Goal: Task Accomplishment & Management: Complete application form

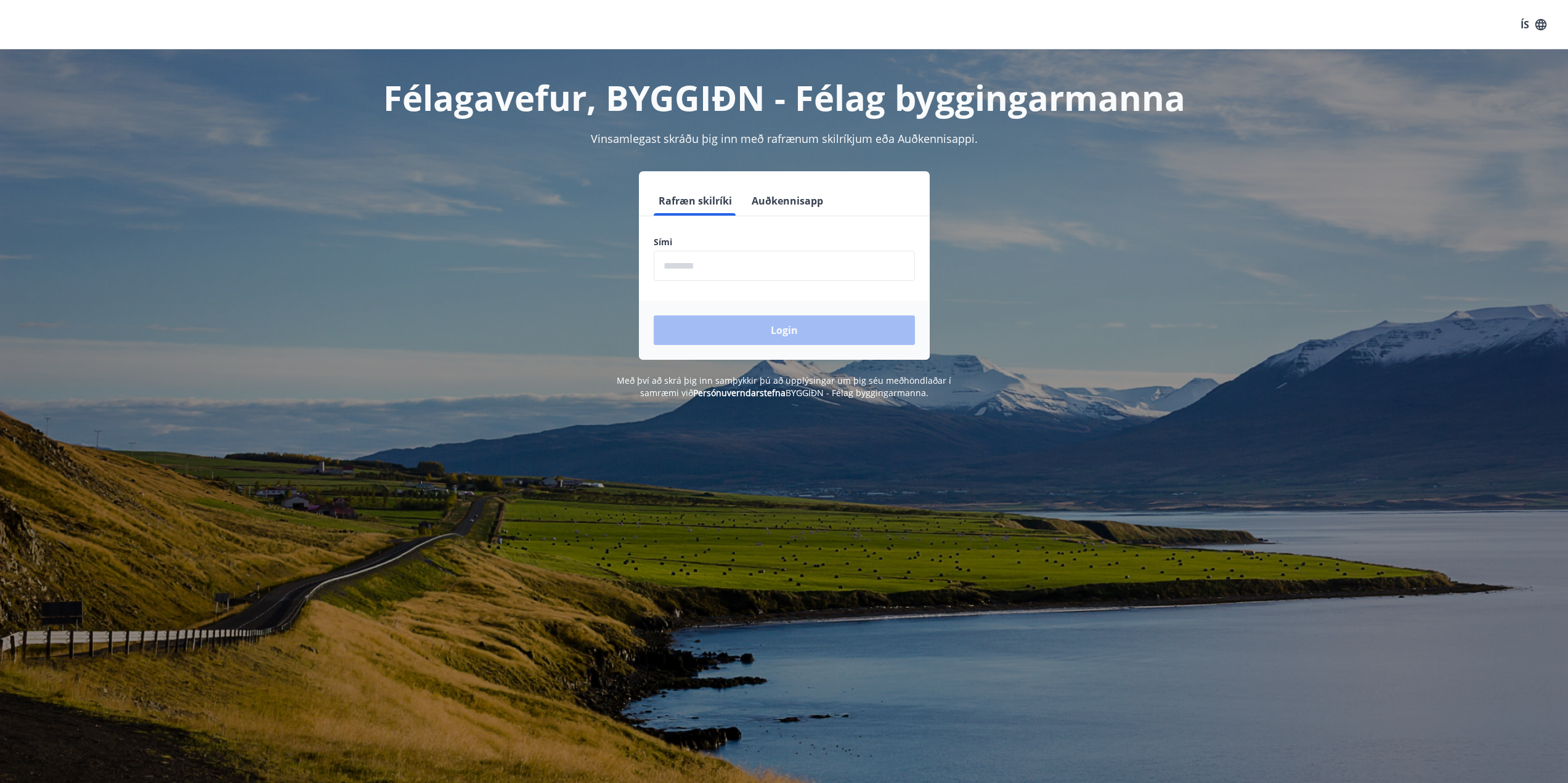
click at [717, 263] on input "phone" at bounding box center [784, 266] width 261 height 30
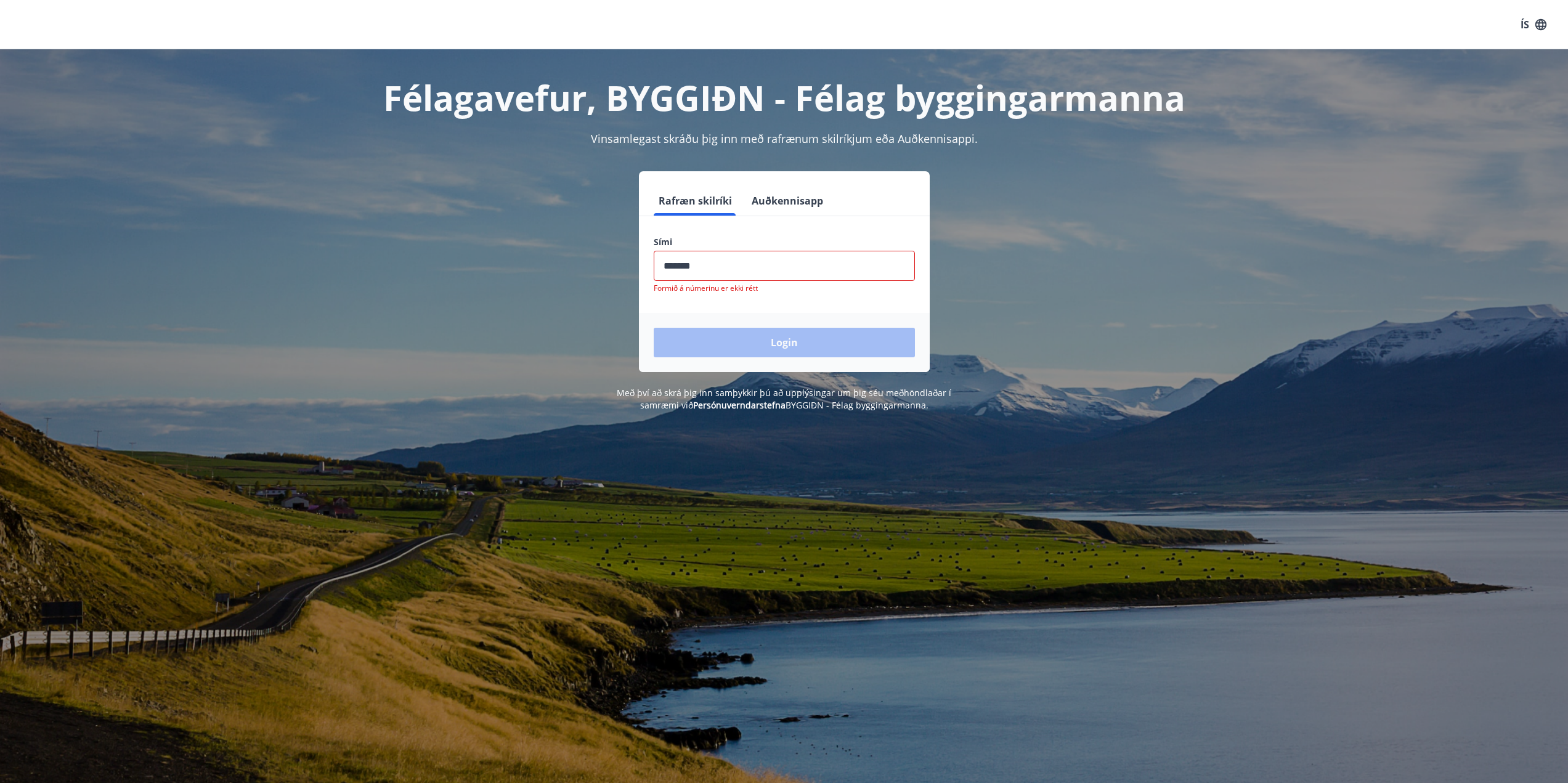
click at [784, 245] on form "Rafræn skilríki Auðkennisapp Sími ​ Formið á númerinu er ekki rétt Login" at bounding box center [784, 279] width 291 height 186
click at [773, 265] on input "phone" at bounding box center [784, 266] width 261 height 30
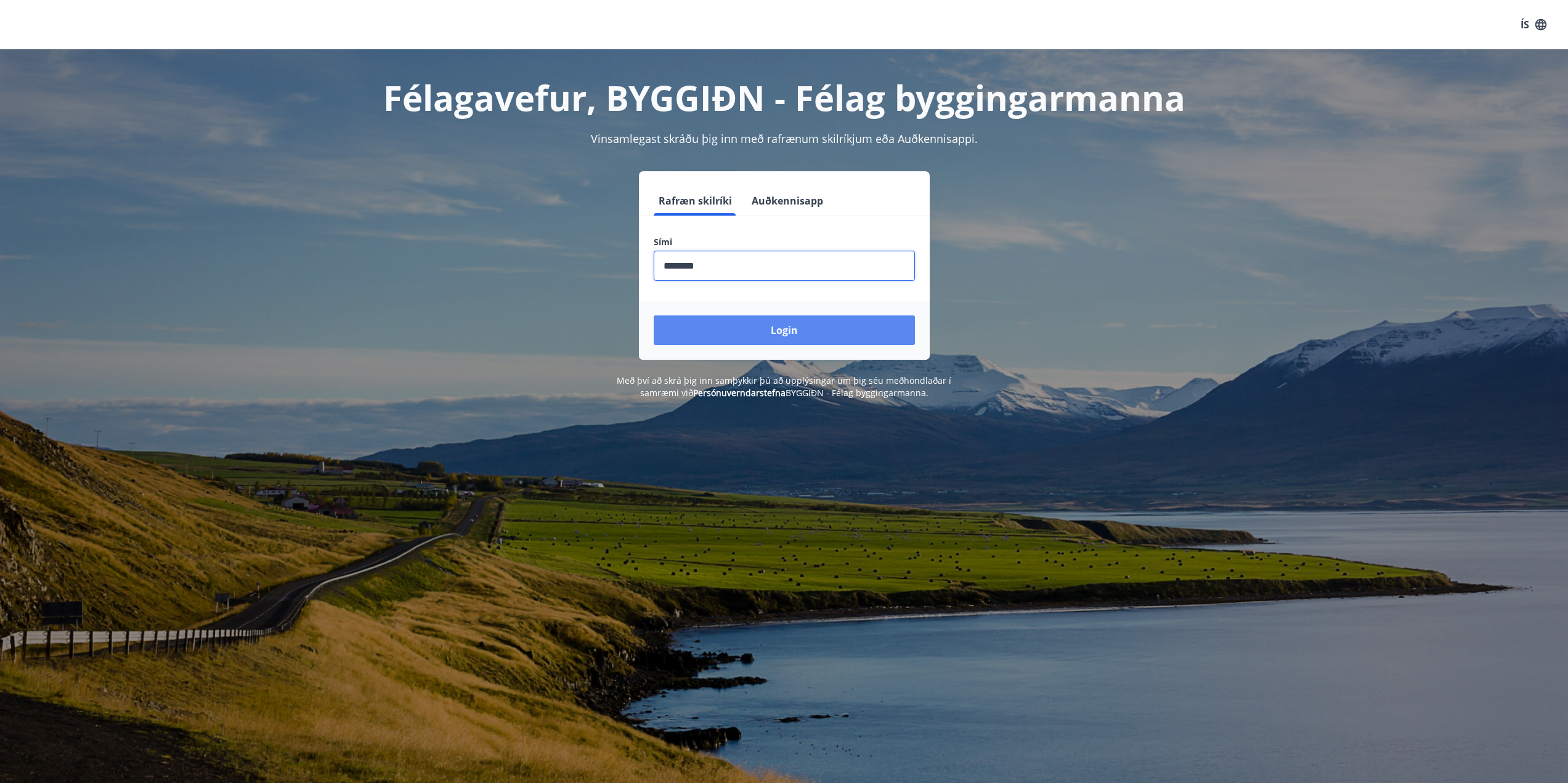
type input "********"
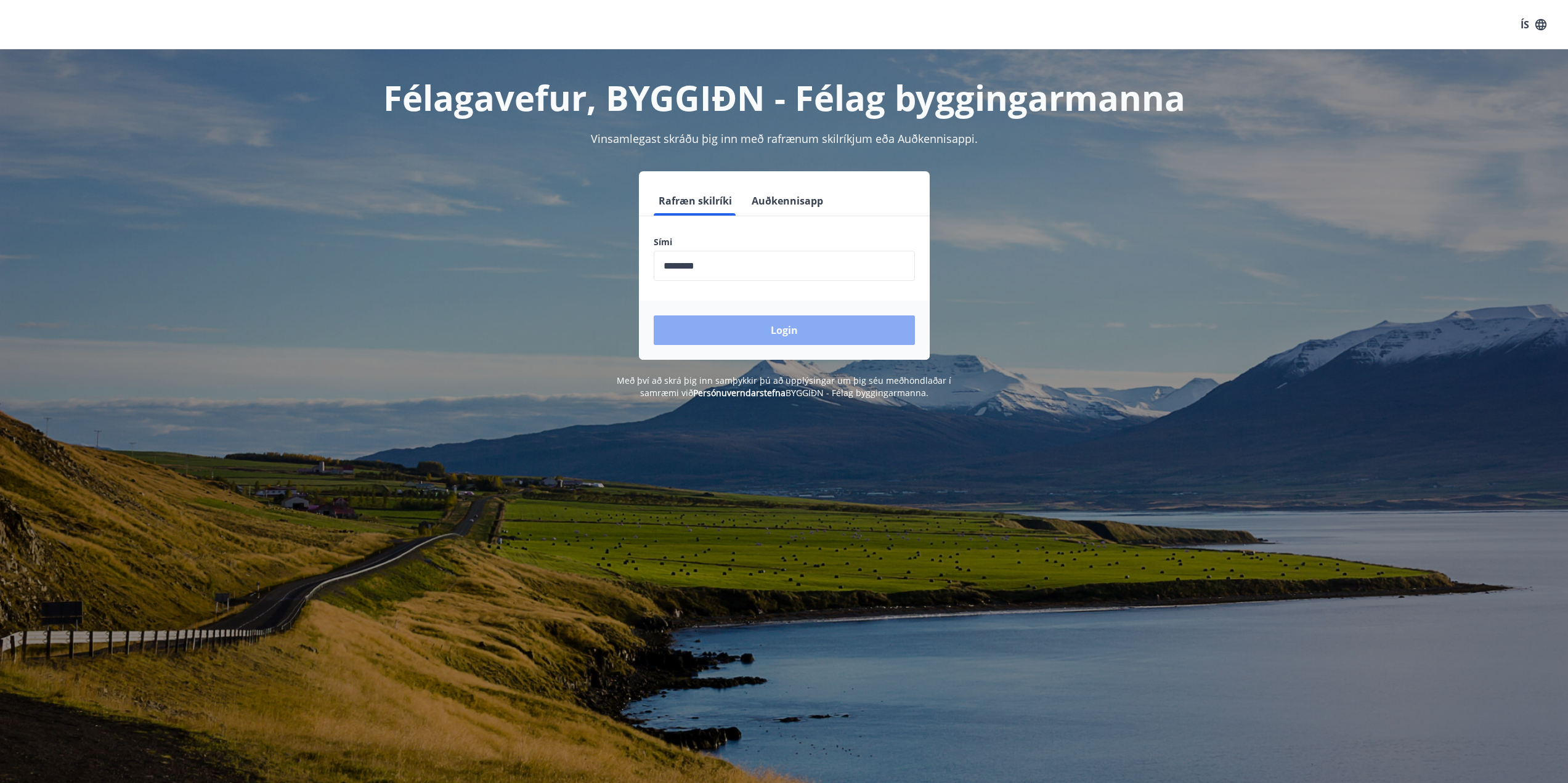
click at [762, 335] on button "Login" at bounding box center [784, 330] width 261 height 30
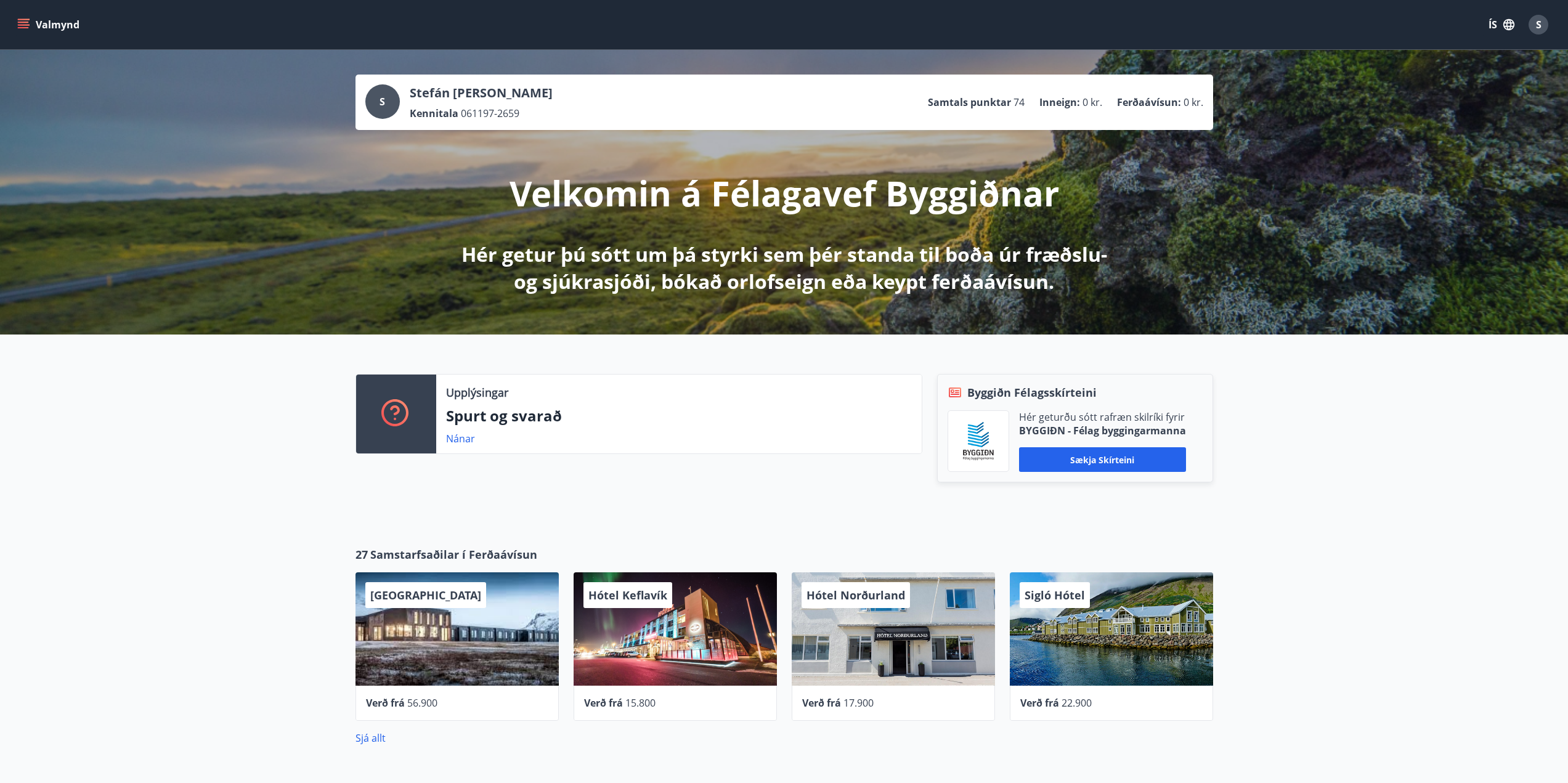
click at [18, 19] on icon "menu" at bounding box center [23, 24] width 12 height 12
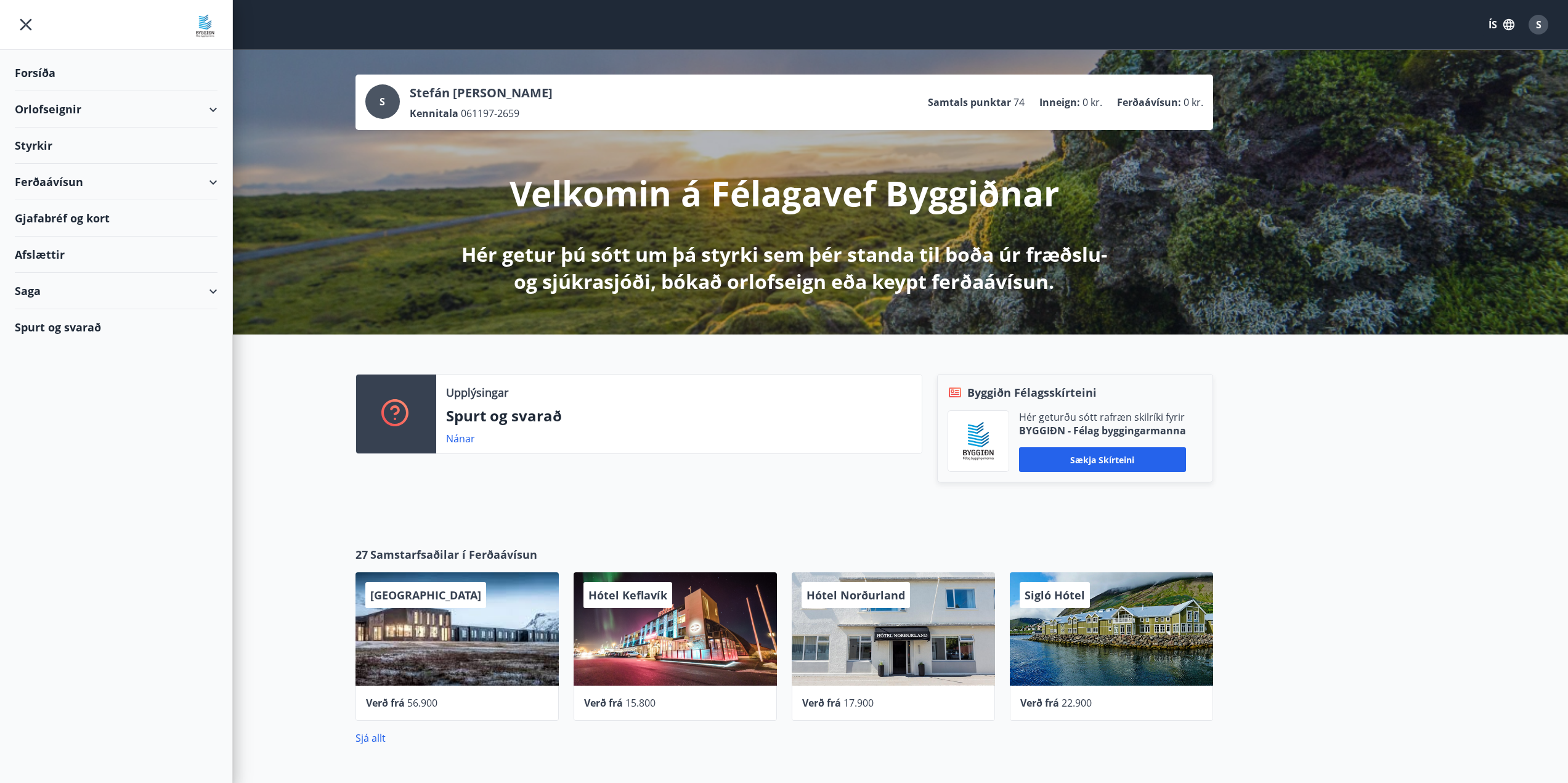
click at [51, 149] on div "Styrkir" at bounding box center [115, 145] width 203 height 36
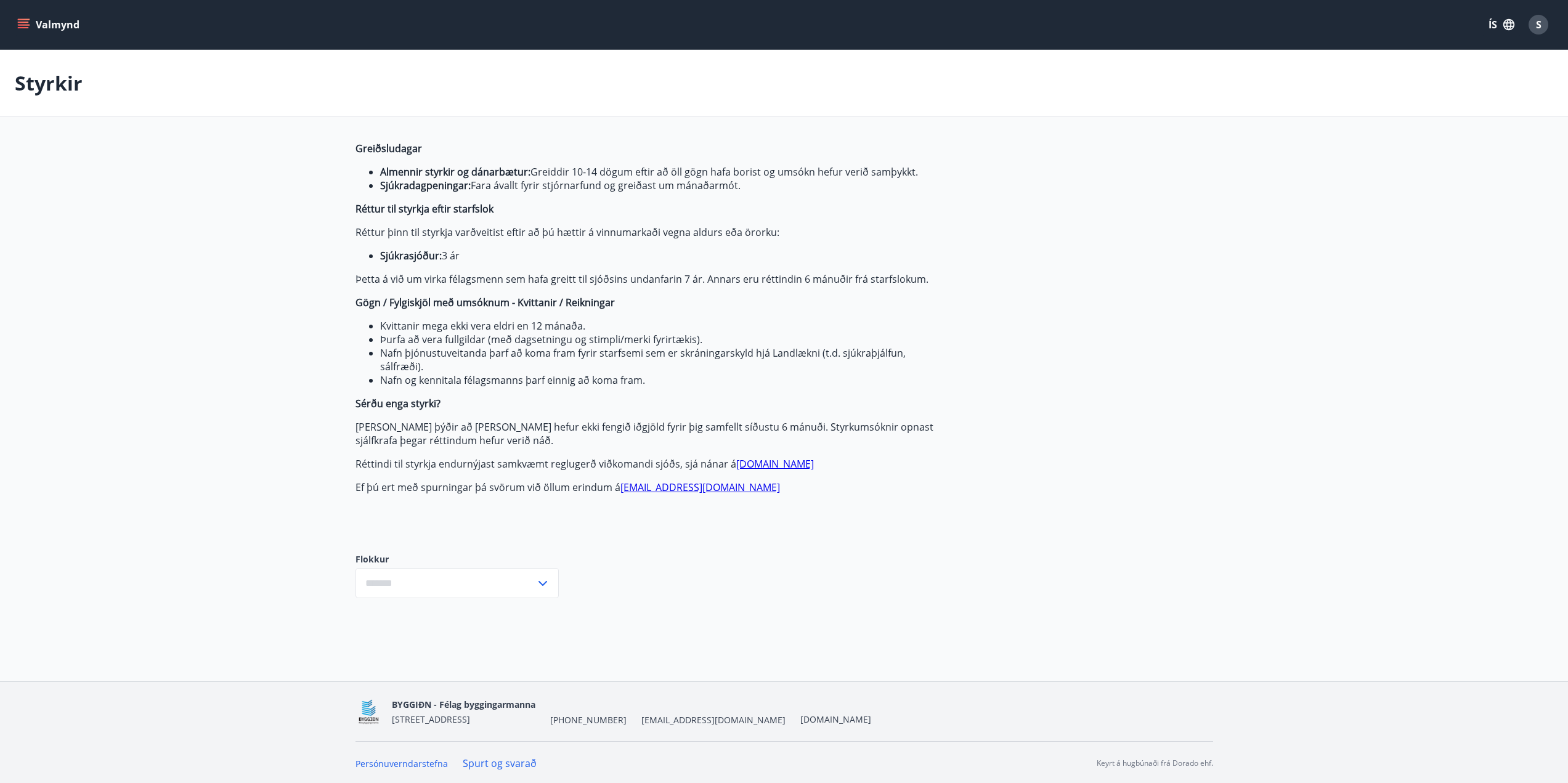
type input "***"
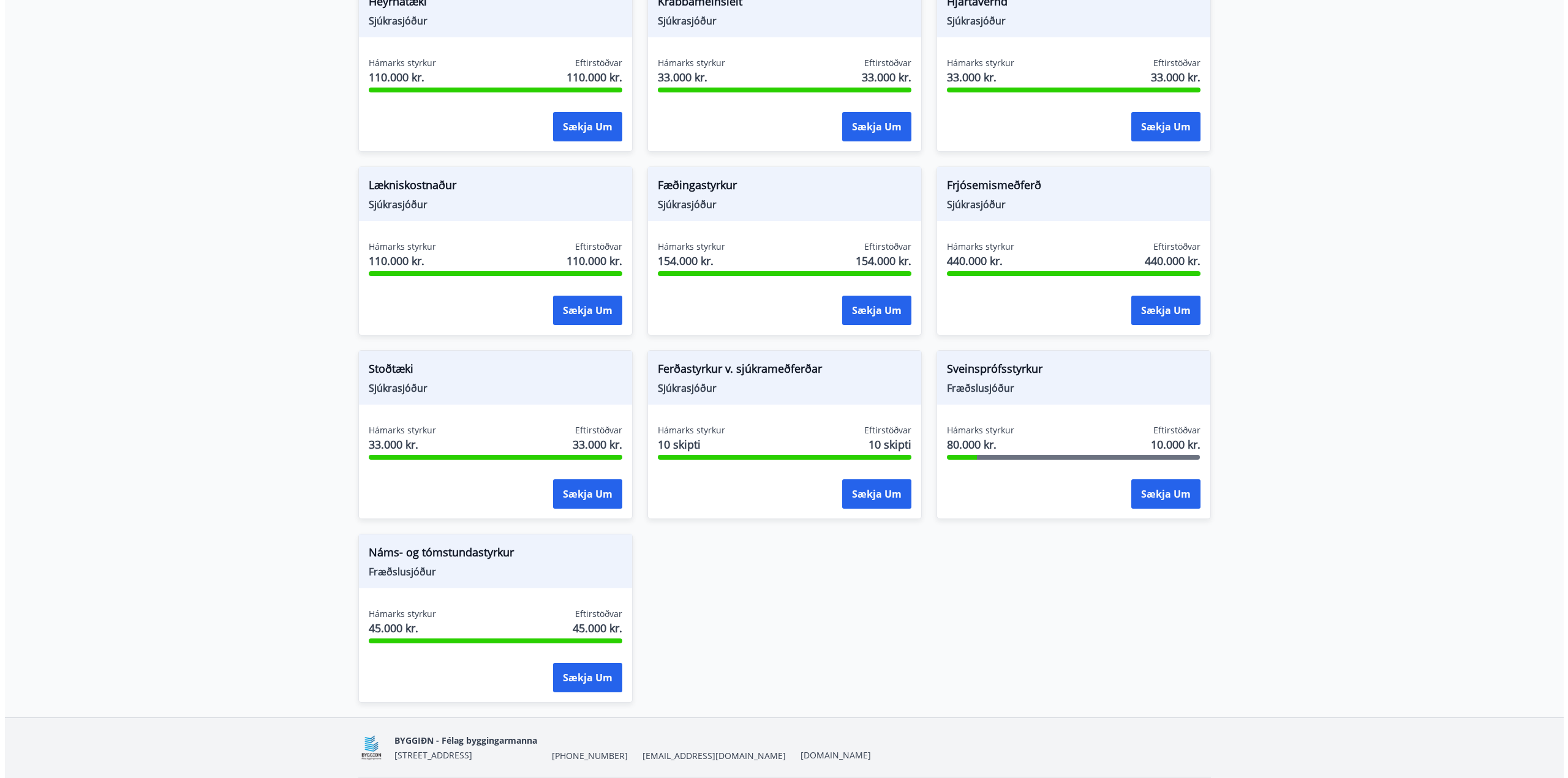
scroll to position [1040, 0]
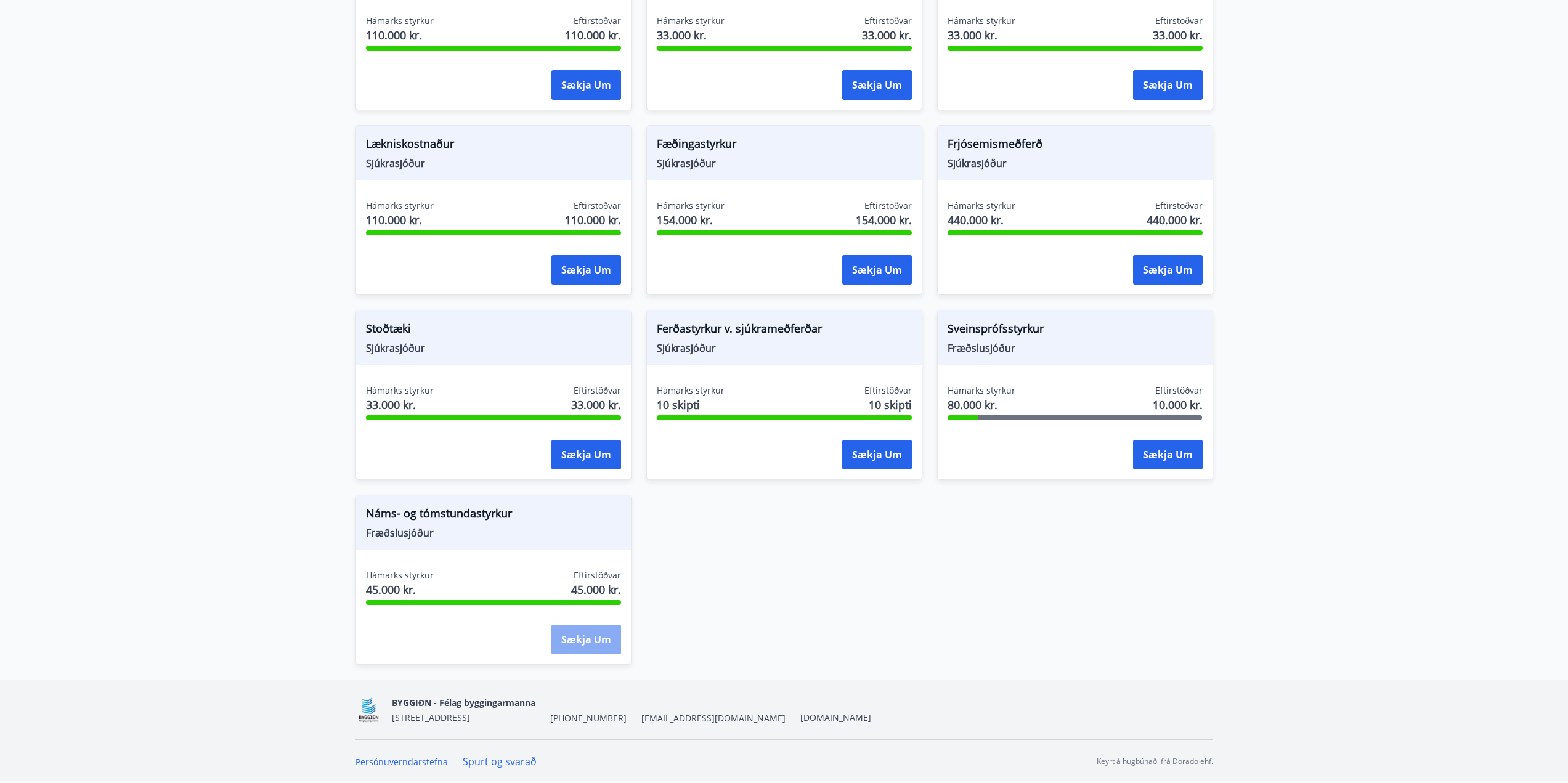
click at [595, 646] on button "Sækja um" at bounding box center [586, 639] width 69 height 30
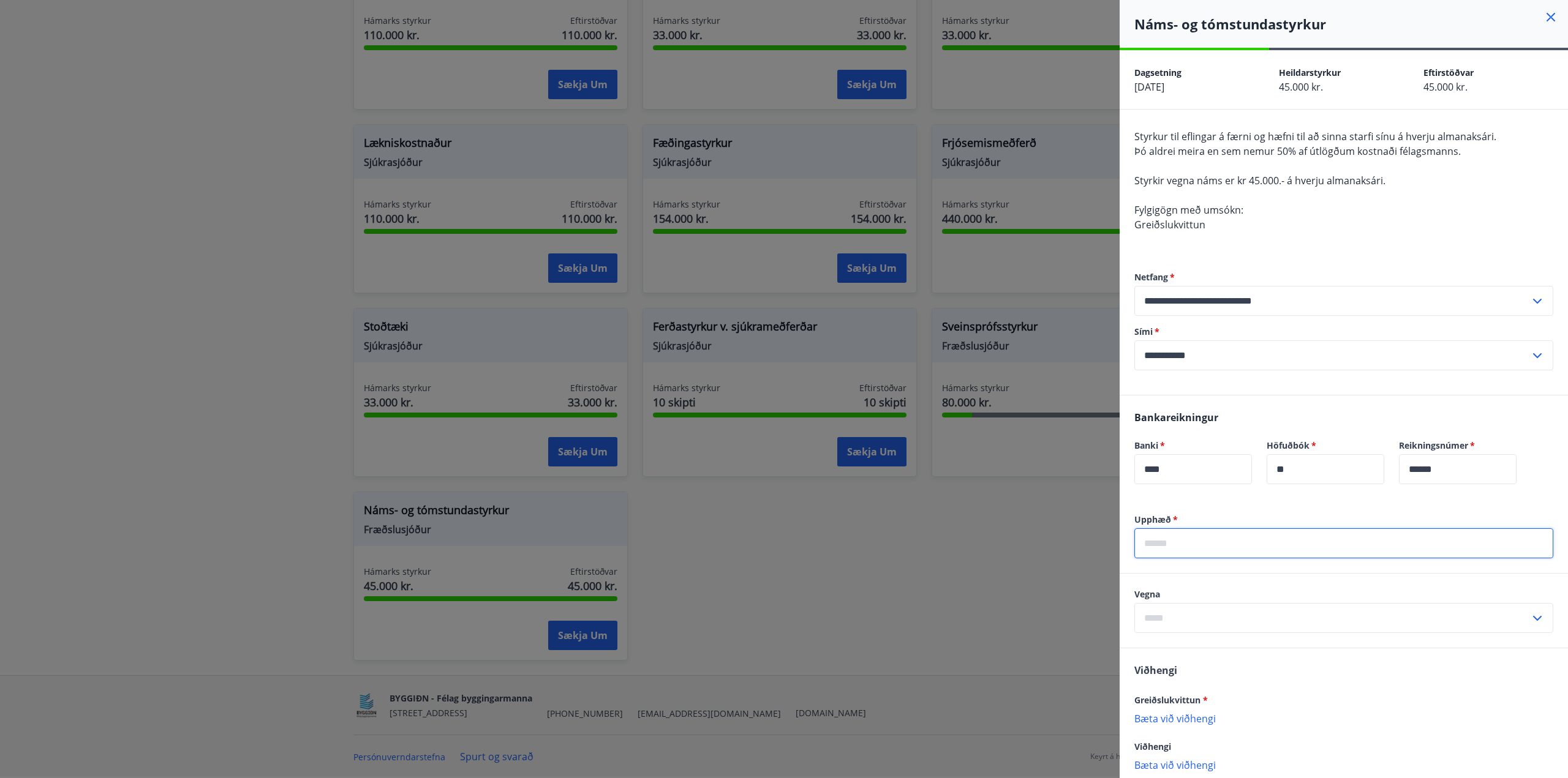
click at [1222, 550] on input "text" at bounding box center [1343, 543] width 419 height 30
click at [1218, 545] on input "text" at bounding box center [1343, 543] width 419 height 30
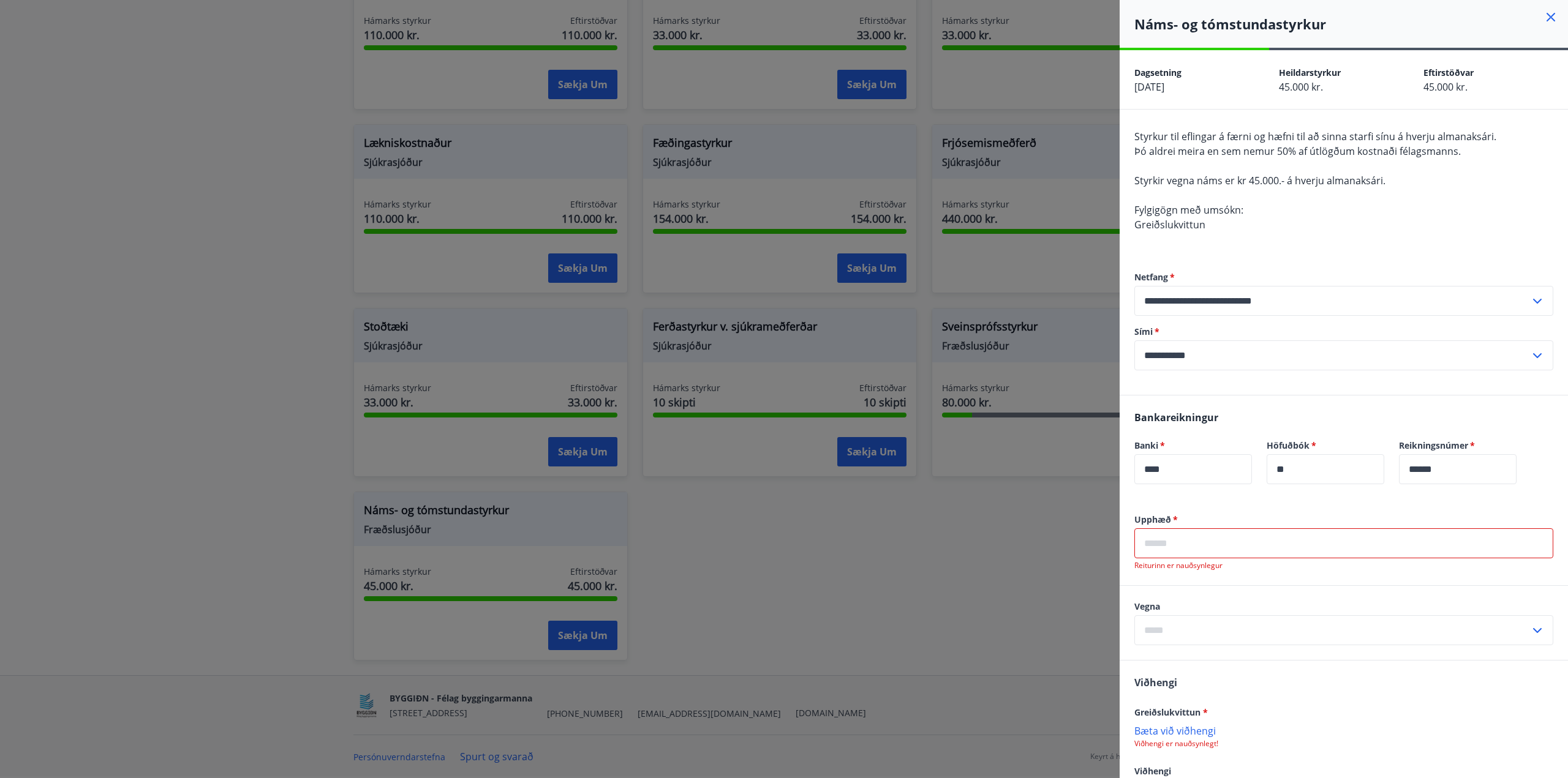
click at [1194, 545] on input "text" at bounding box center [1343, 543] width 419 height 30
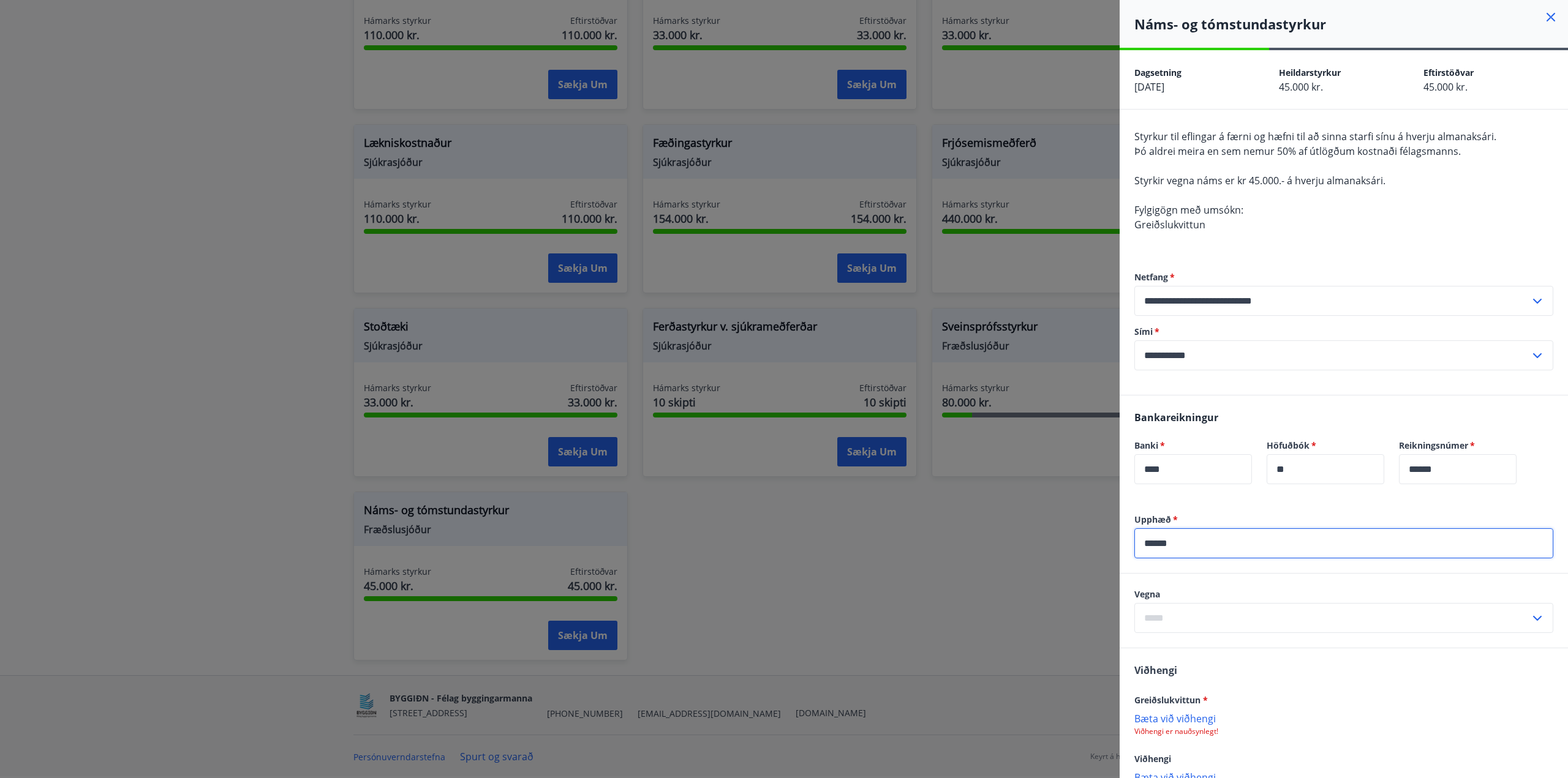
type input "******"
click at [1222, 616] on input "text" at bounding box center [1331, 618] width 395 height 30
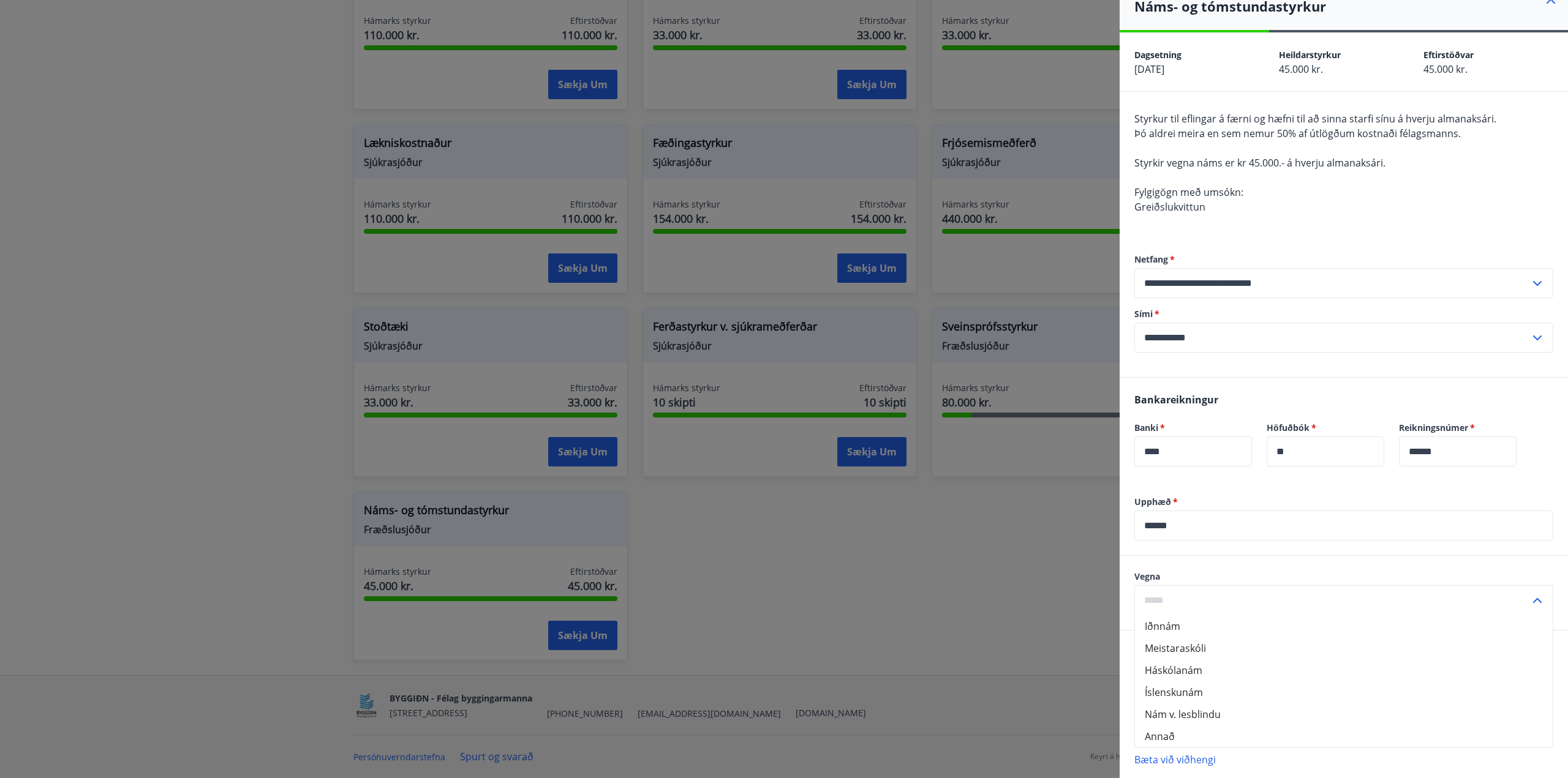
scroll to position [81, 0]
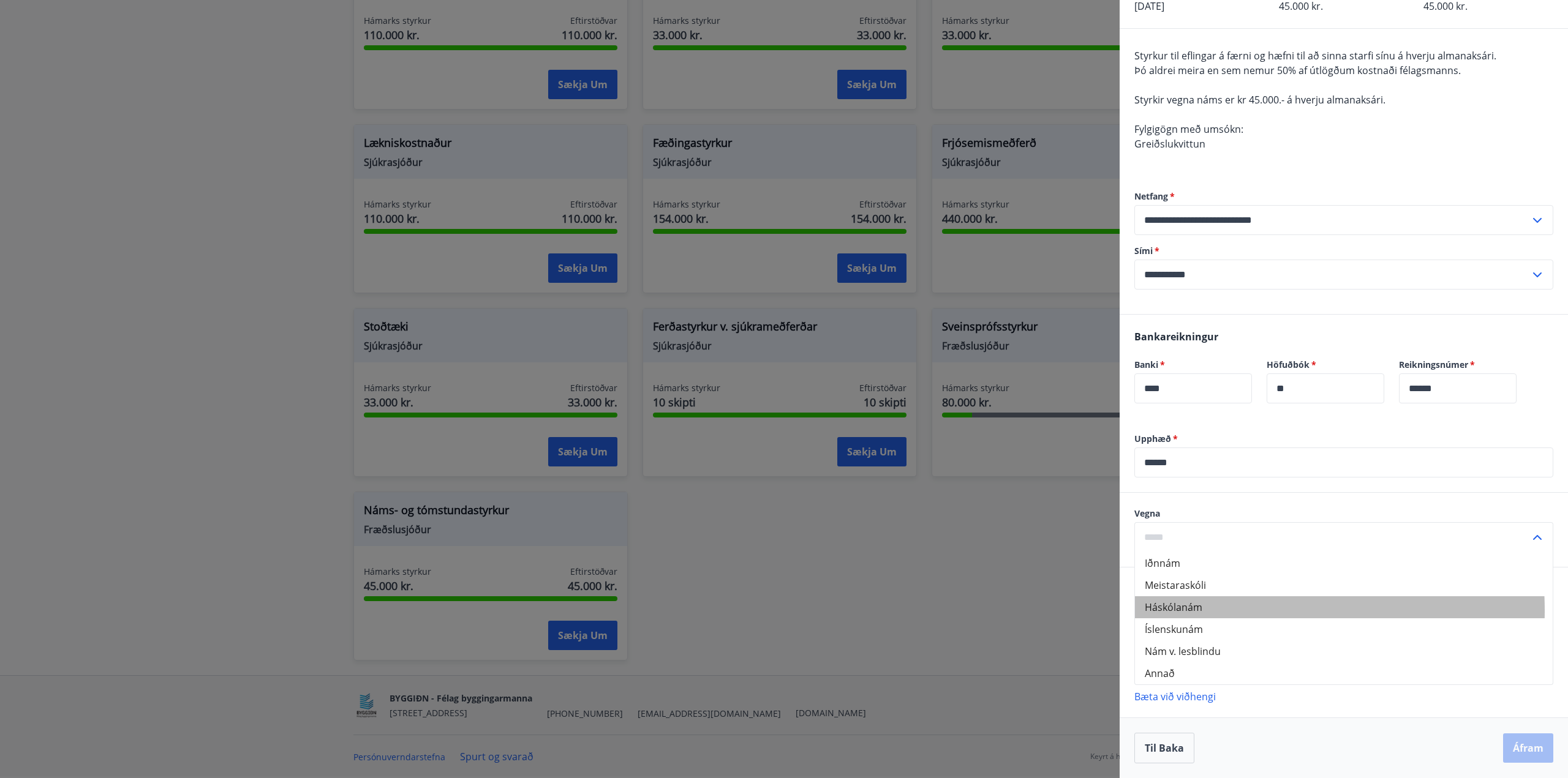
click at [1193, 610] on li "Háskólanám" at bounding box center [1343, 607] width 418 height 22
type input "**********"
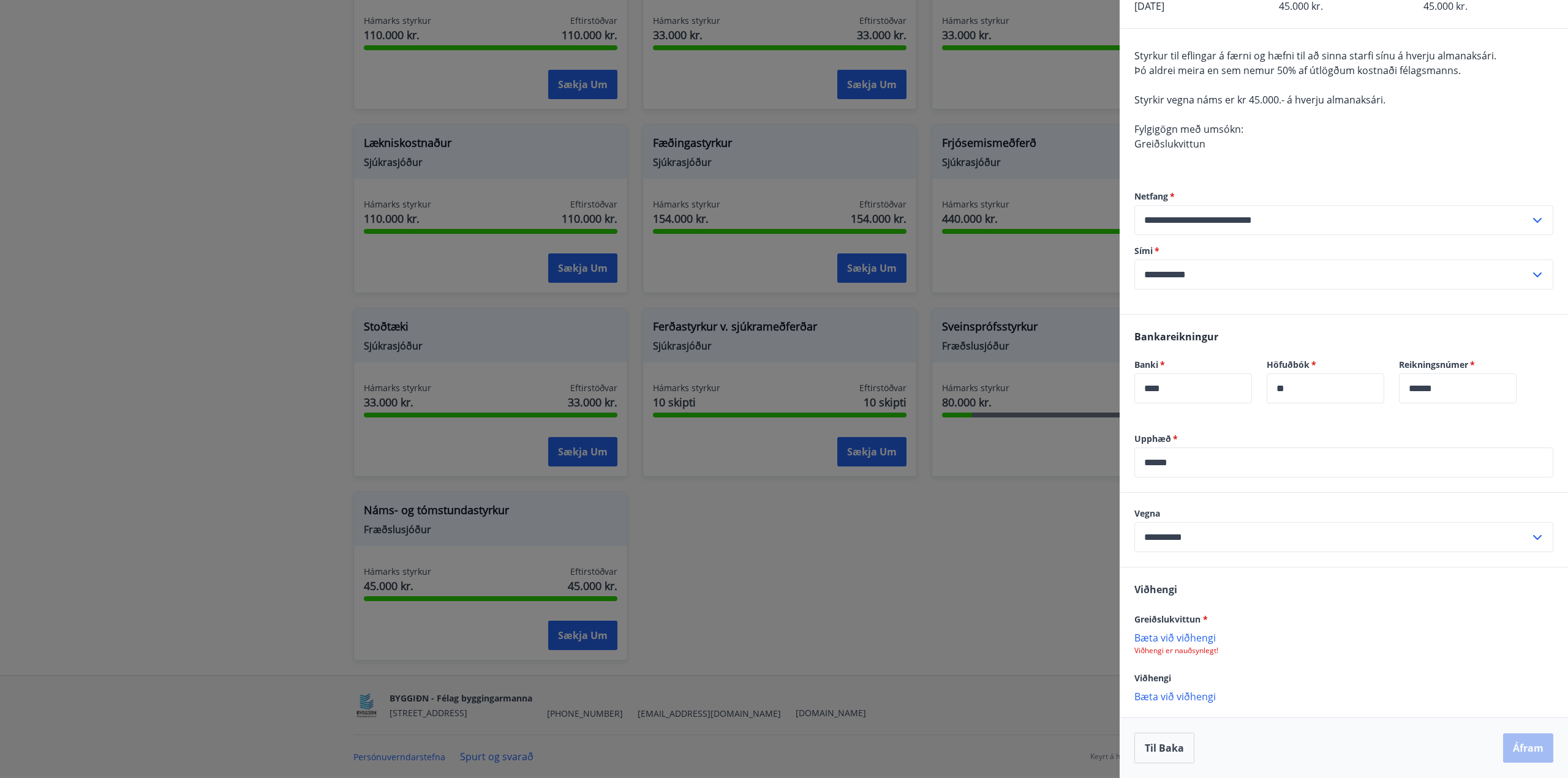
click at [1202, 640] on p "Bæta við viðhengi" at bounding box center [1343, 637] width 419 height 12
click at [1540, 646] on icon at bounding box center [1541, 645] width 2 height 5
click at [1162, 637] on p "Bæta við viðhengi" at bounding box center [1343, 637] width 419 height 12
click at [1182, 639] on p "Bæta við viðhengi" at bounding box center [1343, 637] width 419 height 12
click at [1204, 703] on p "Bæta við viðhengi" at bounding box center [1343, 697] width 419 height 12
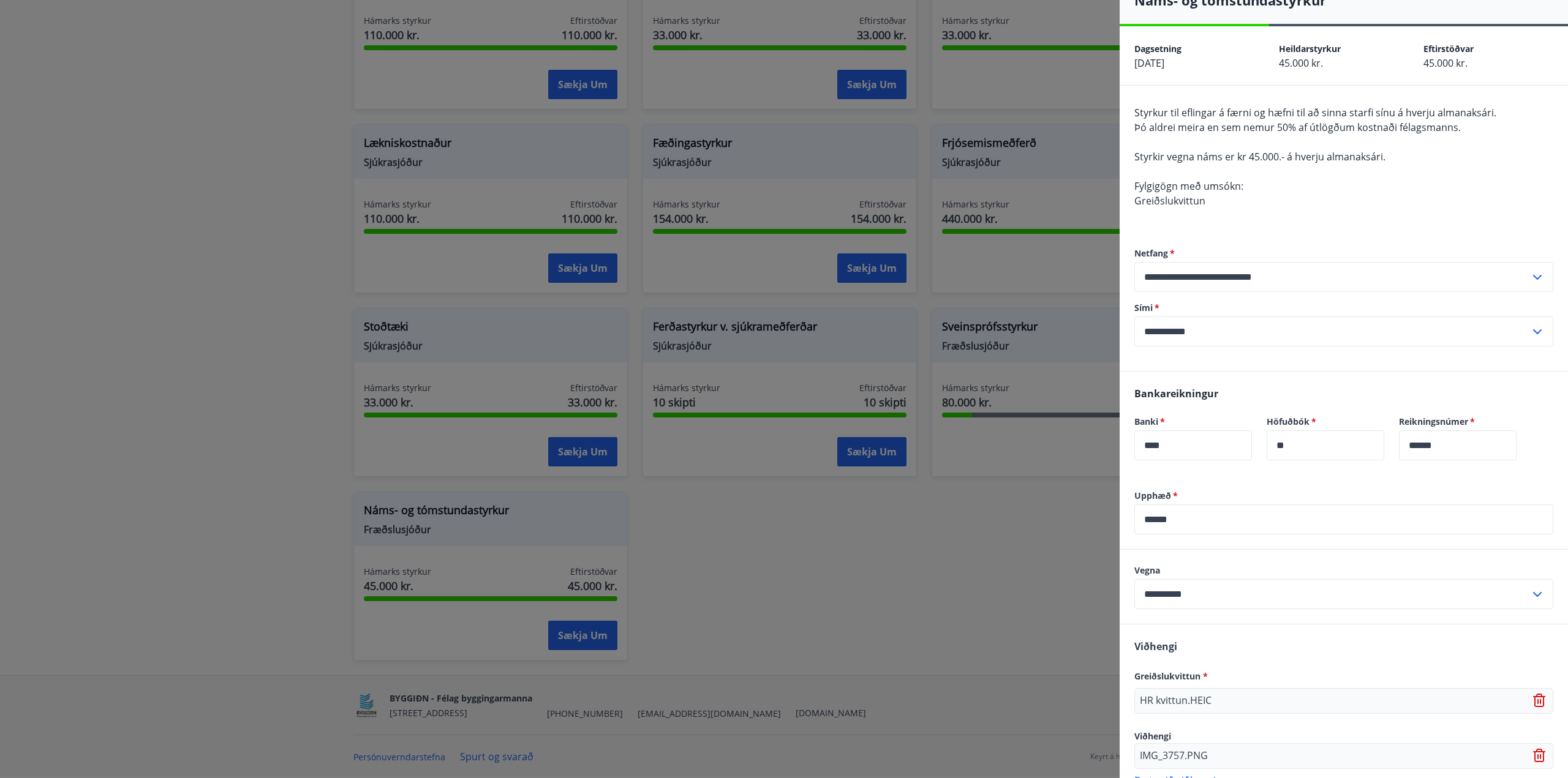
scroll to position [107, 0]
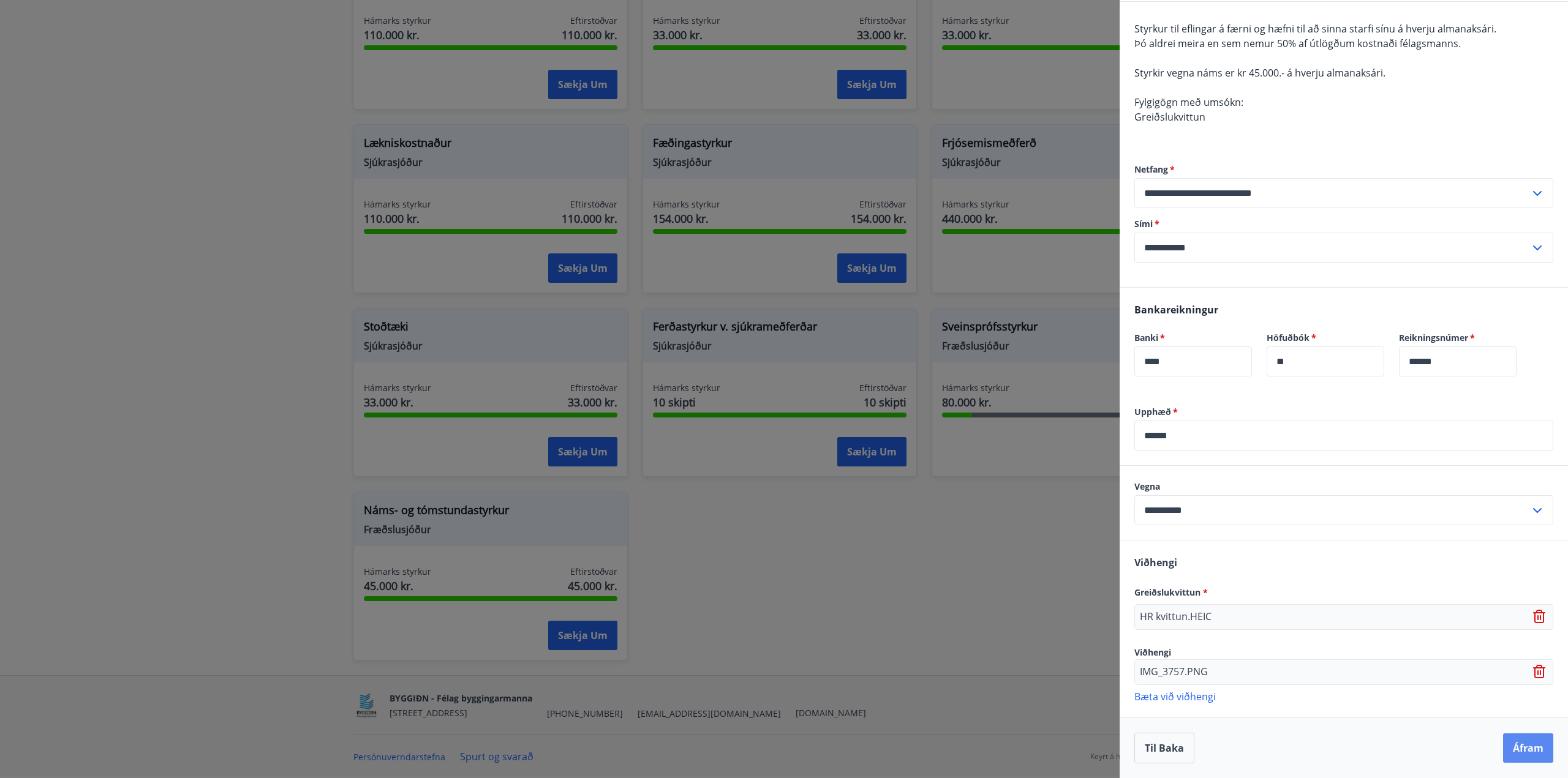
click at [1517, 750] on button "Áfram" at bounding box center [1528, 748] width 51 height 30
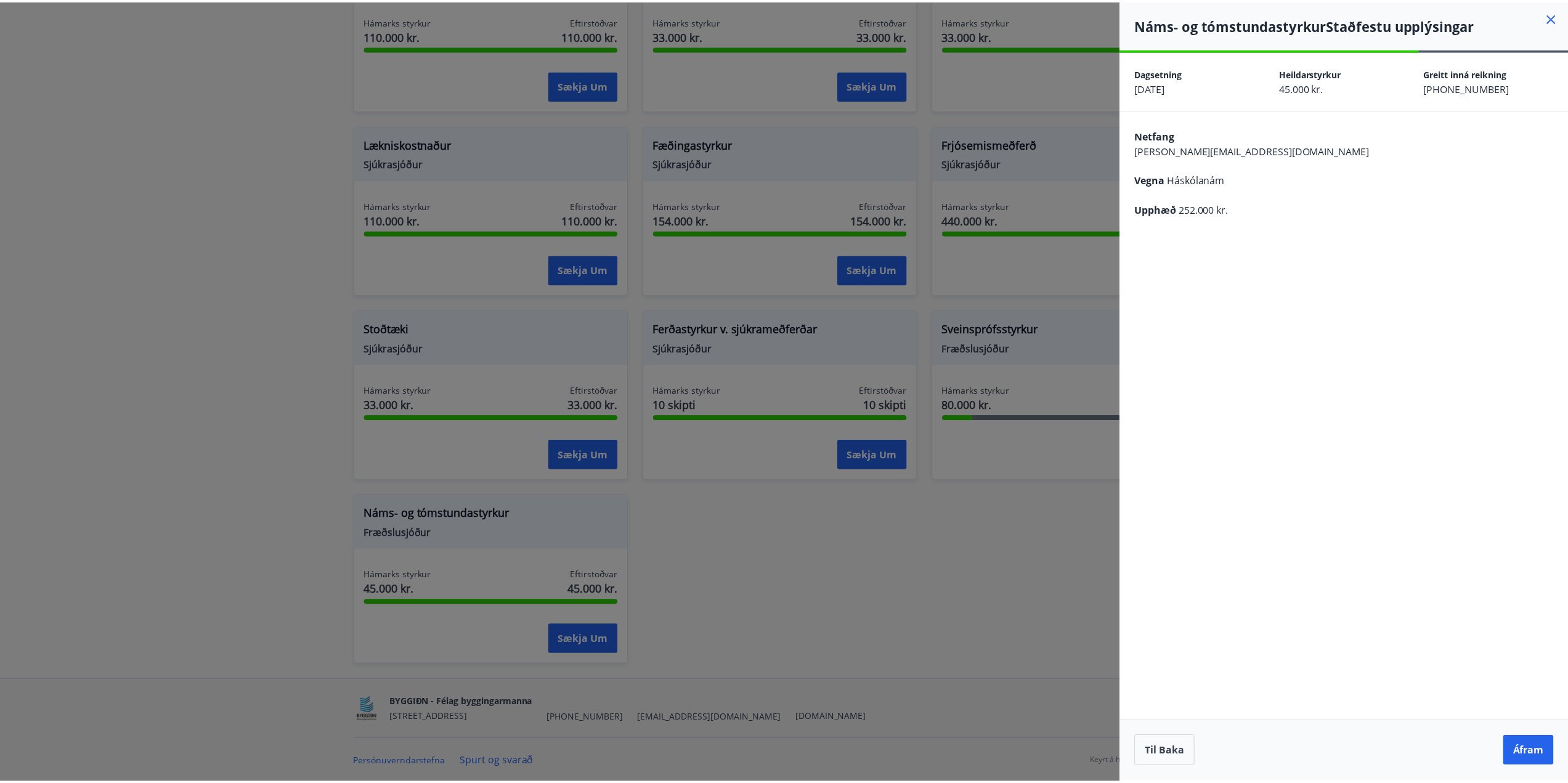
scroll to position [0, 0]
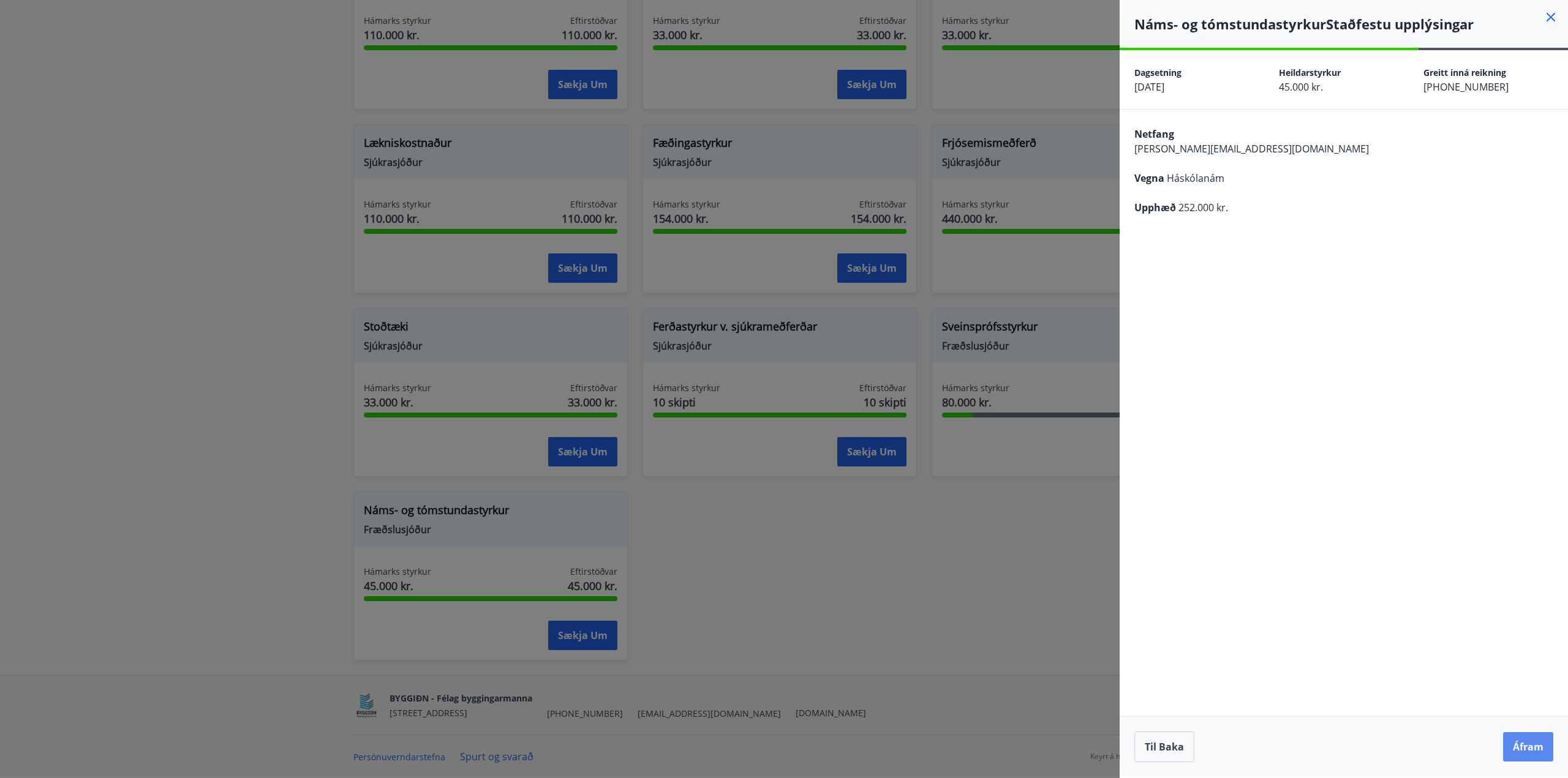
click at [1525, 752] on button "Áfram" at bounding box center [1528, 747] width 51 height 30
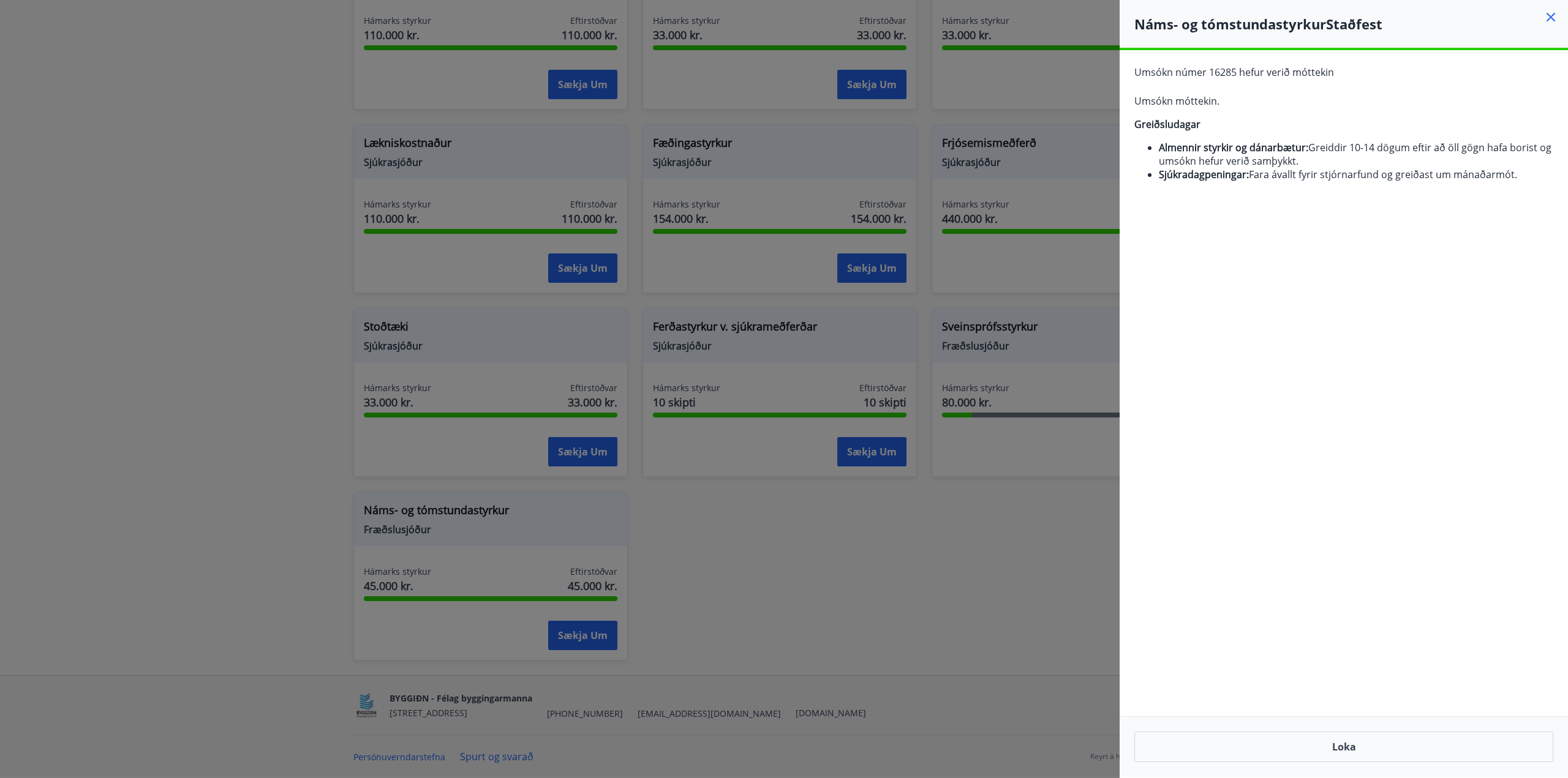
click at [934, 606] on div at bounding box center [784, 389] width 1568 height 778
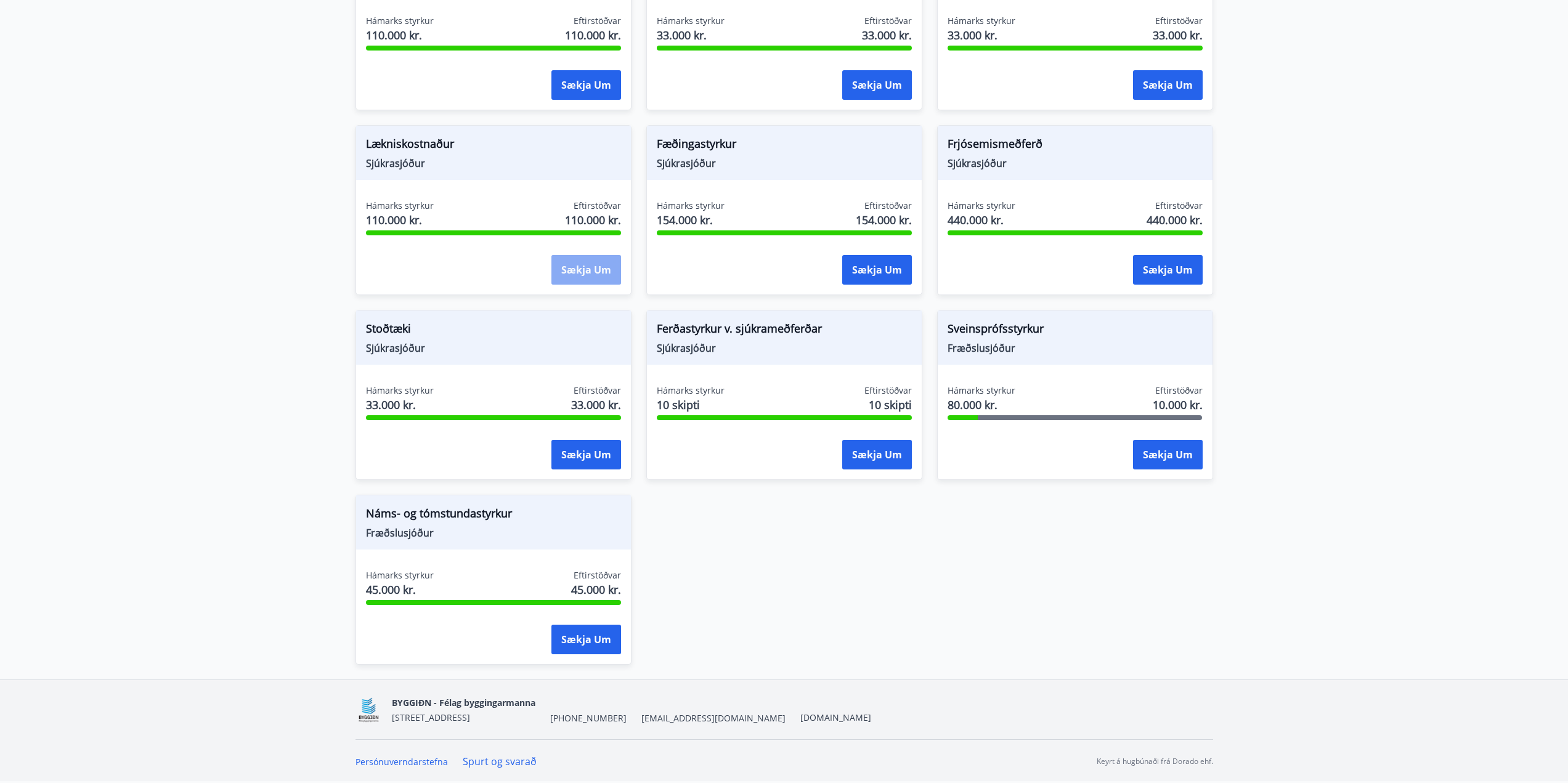
click at [595, 274] on button "Sækja um" at bounding box center [586, 270] width 69 height 30
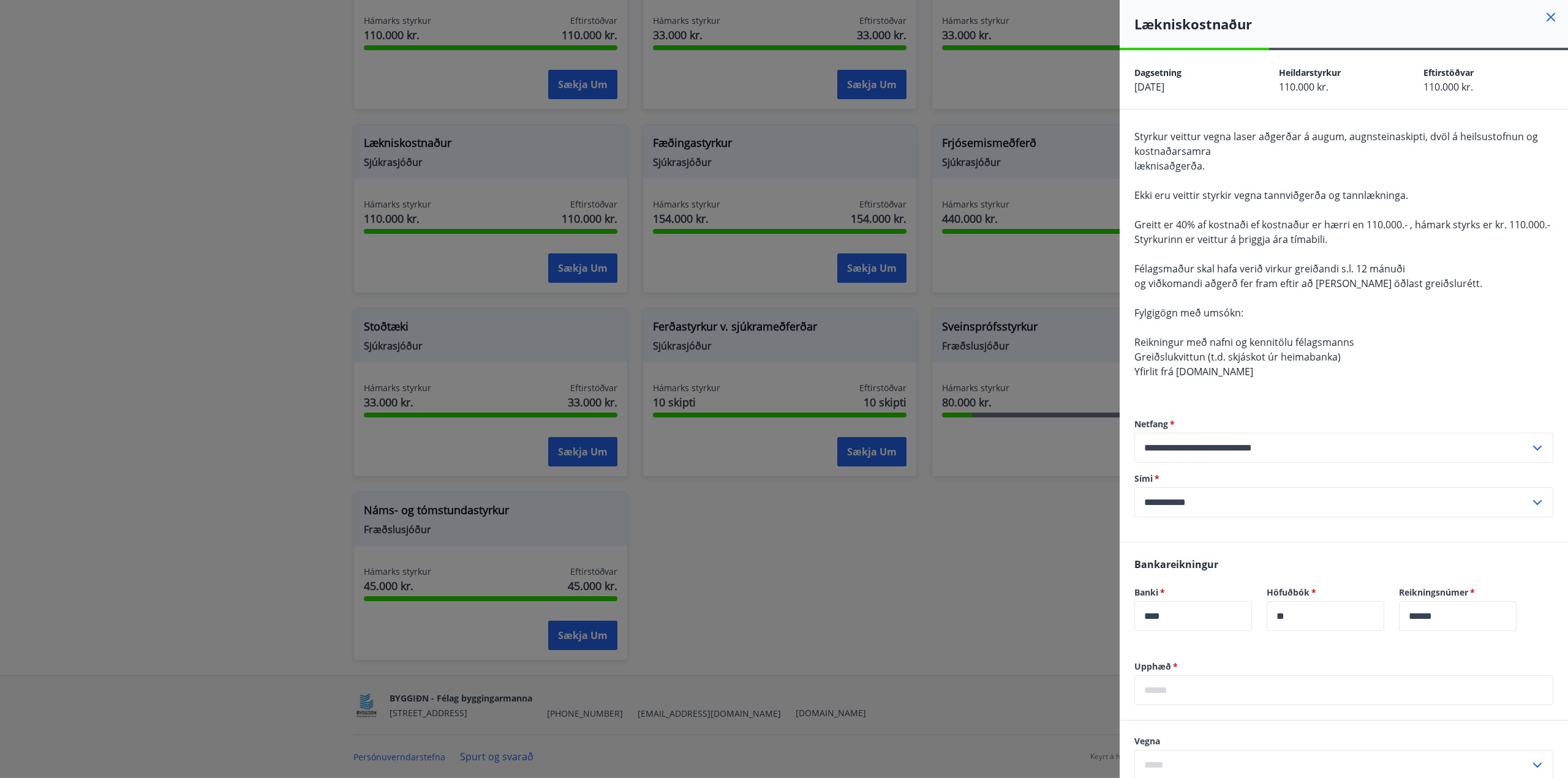
click at [1001, 592] on div at bounding box center [784, 389] width 1568 height 778
